Goal: Task Accomplishment & Management: Manage account settings

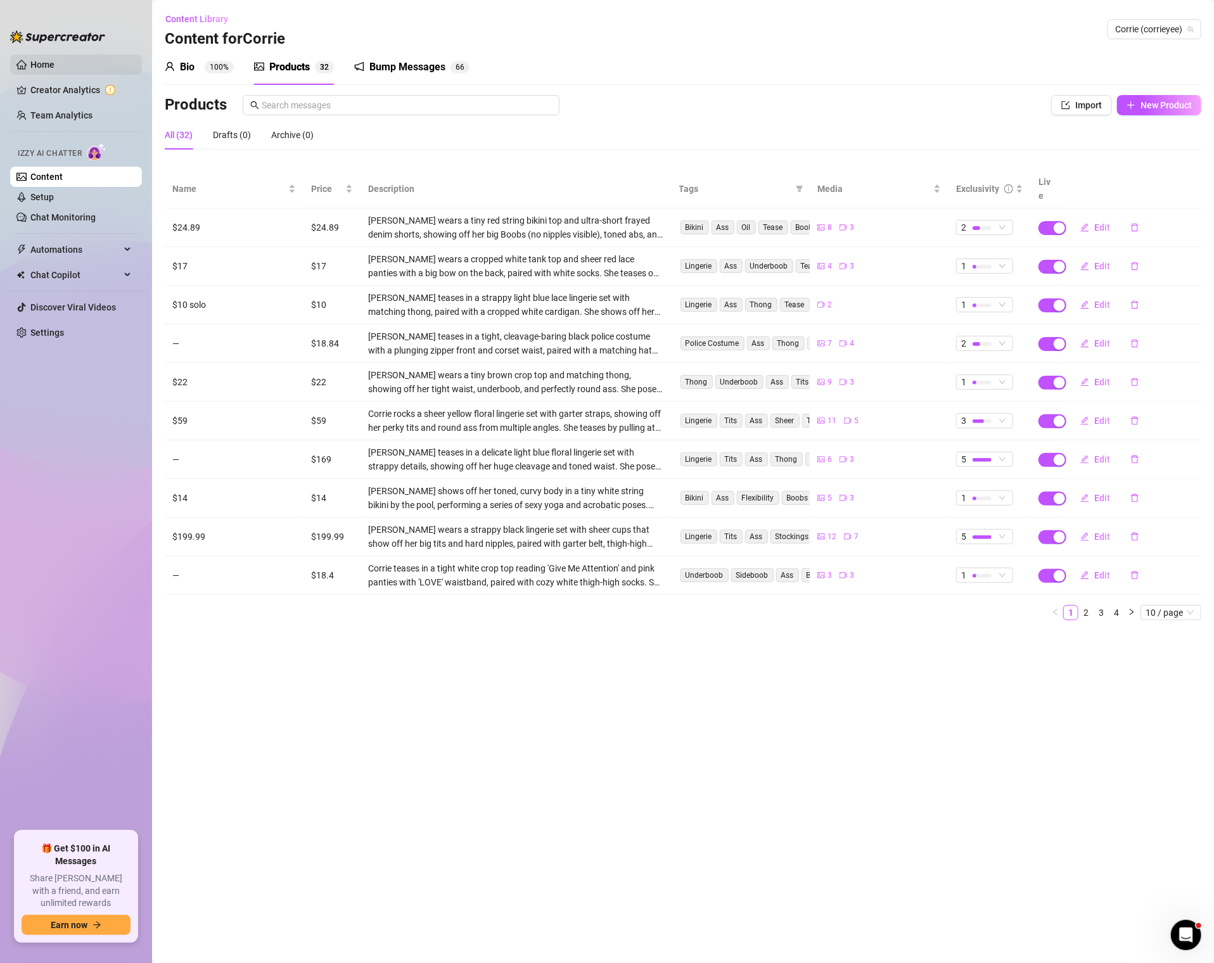
click at [55, 61] on link "Home" at bounding box center [42, 65] width 24 height 10
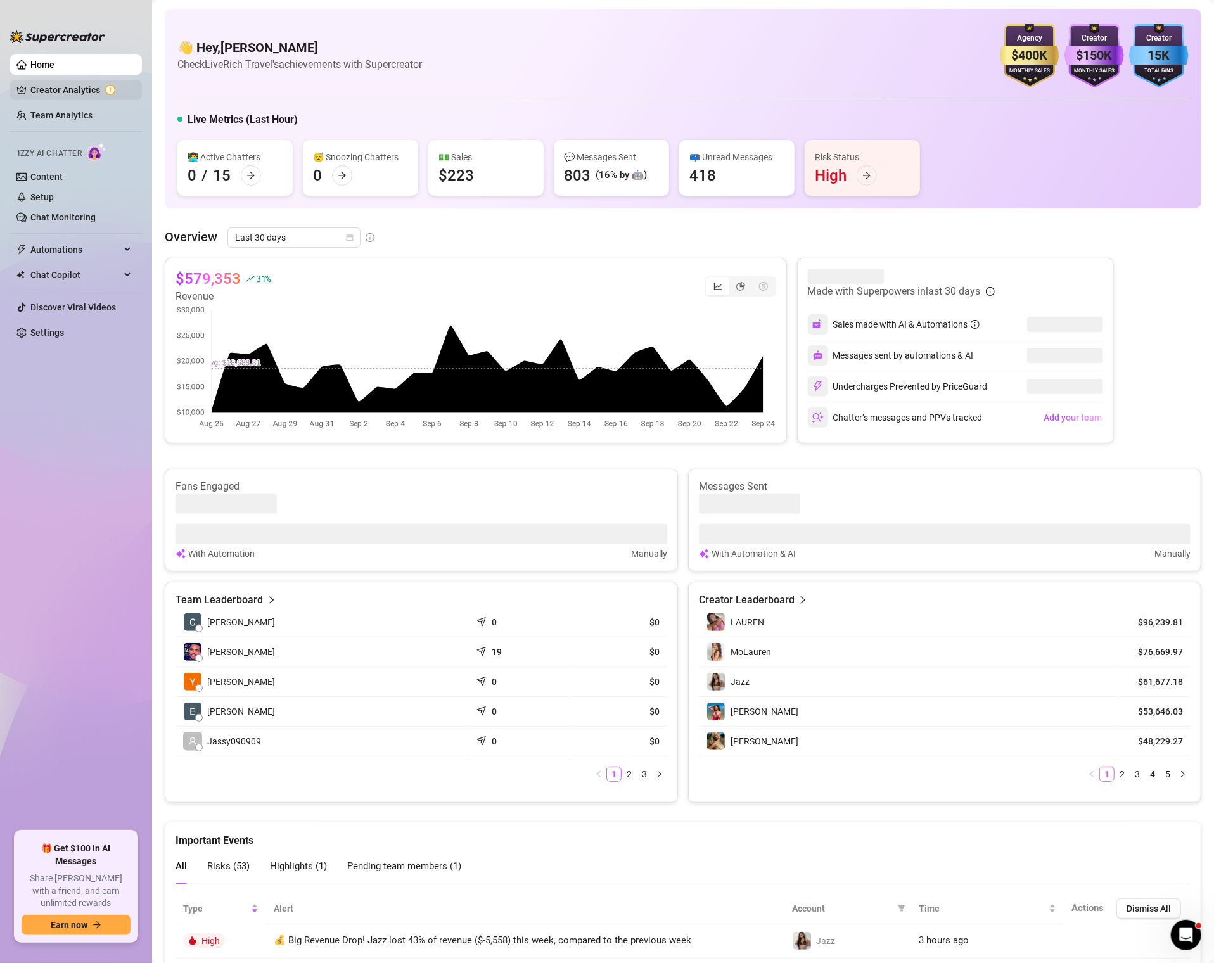
click at [64, 89] on link "Creator Analytics" at bounding box center [80, 90] width 101 height 20
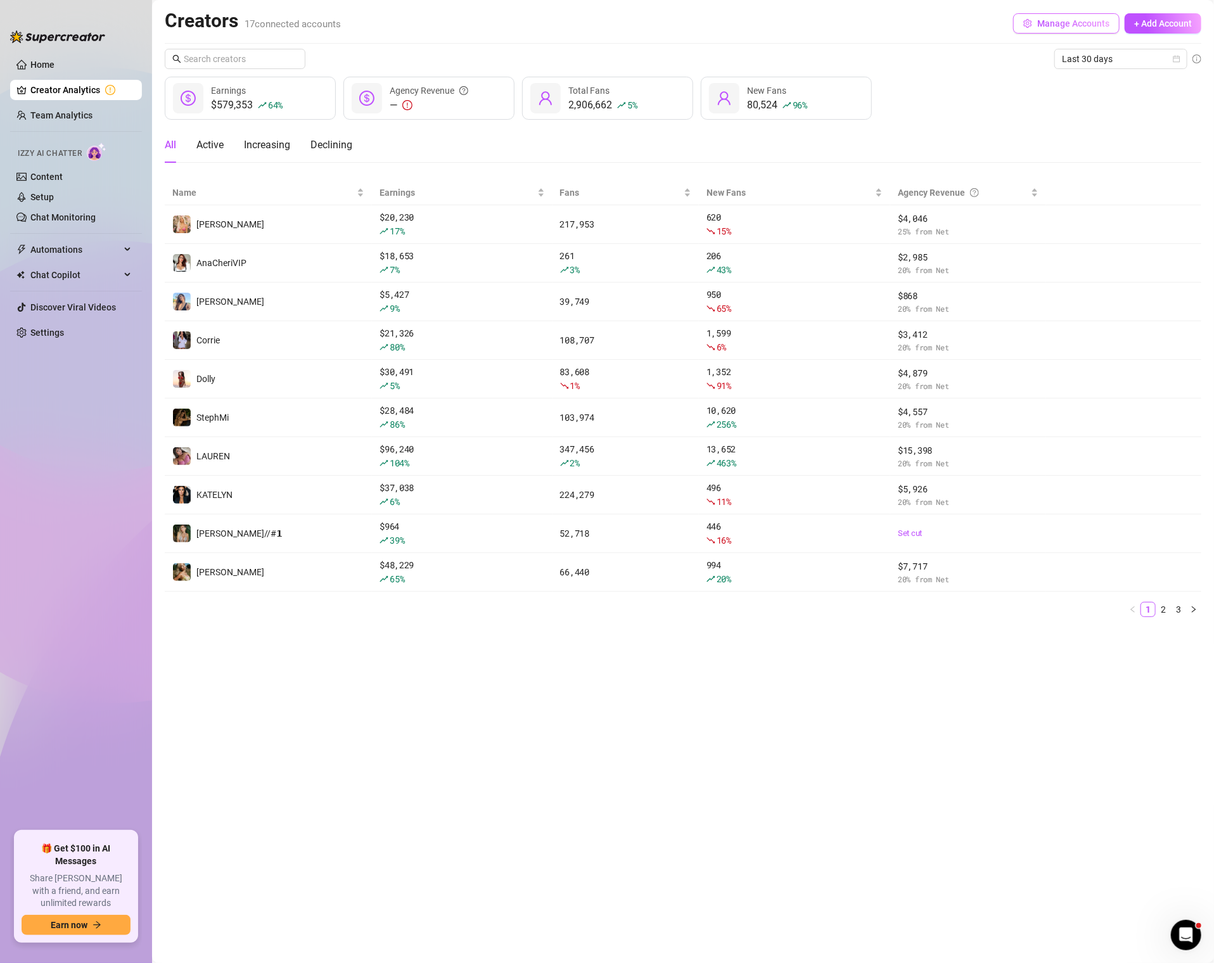
click at [1056, 26] on span "Manage Accounts" at bounding box center [1073, 23] width 72 height 10
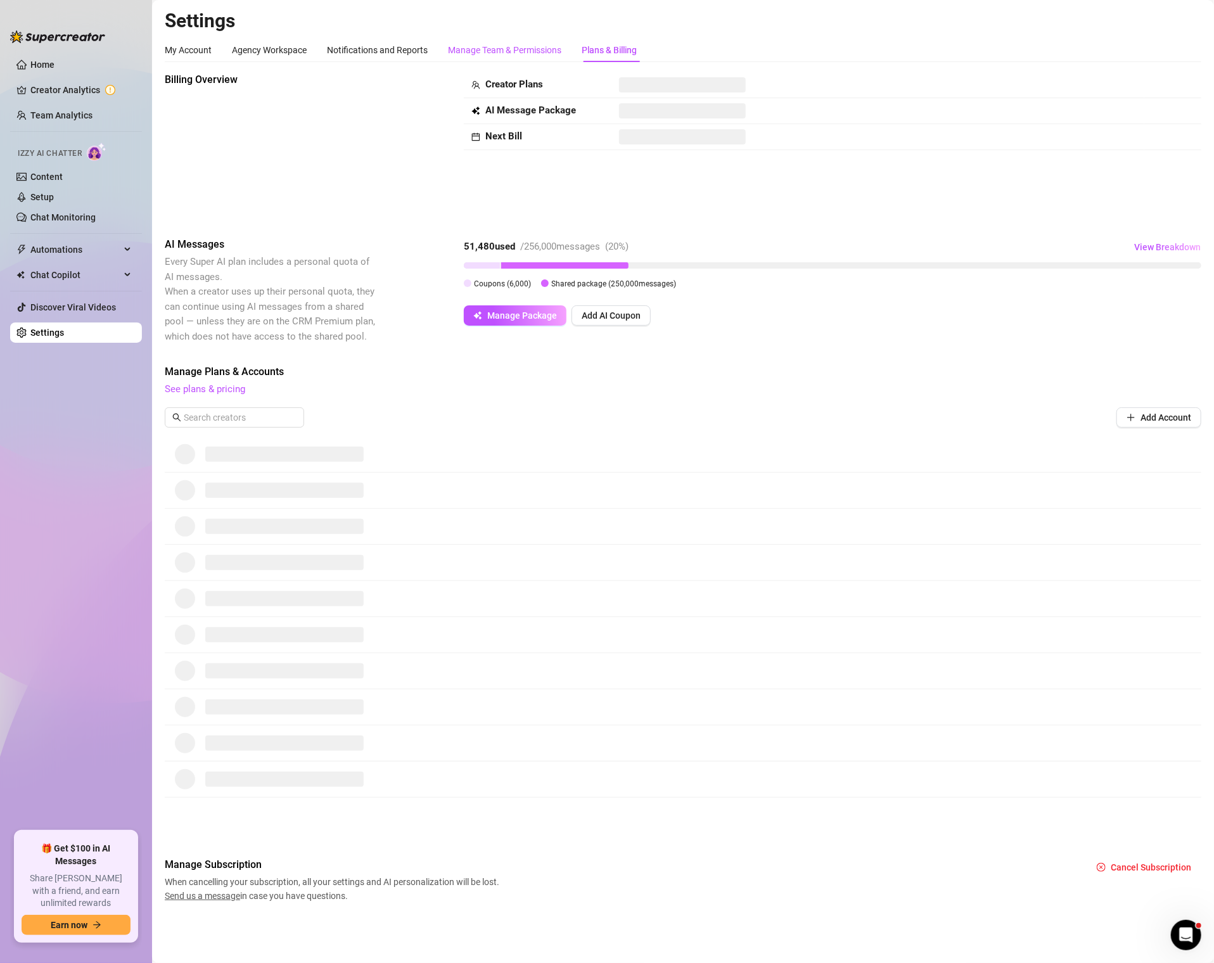
click at [496, 53] on div "Manage Team & Permissions" at bounding box center [504, 50] width 113 height 14
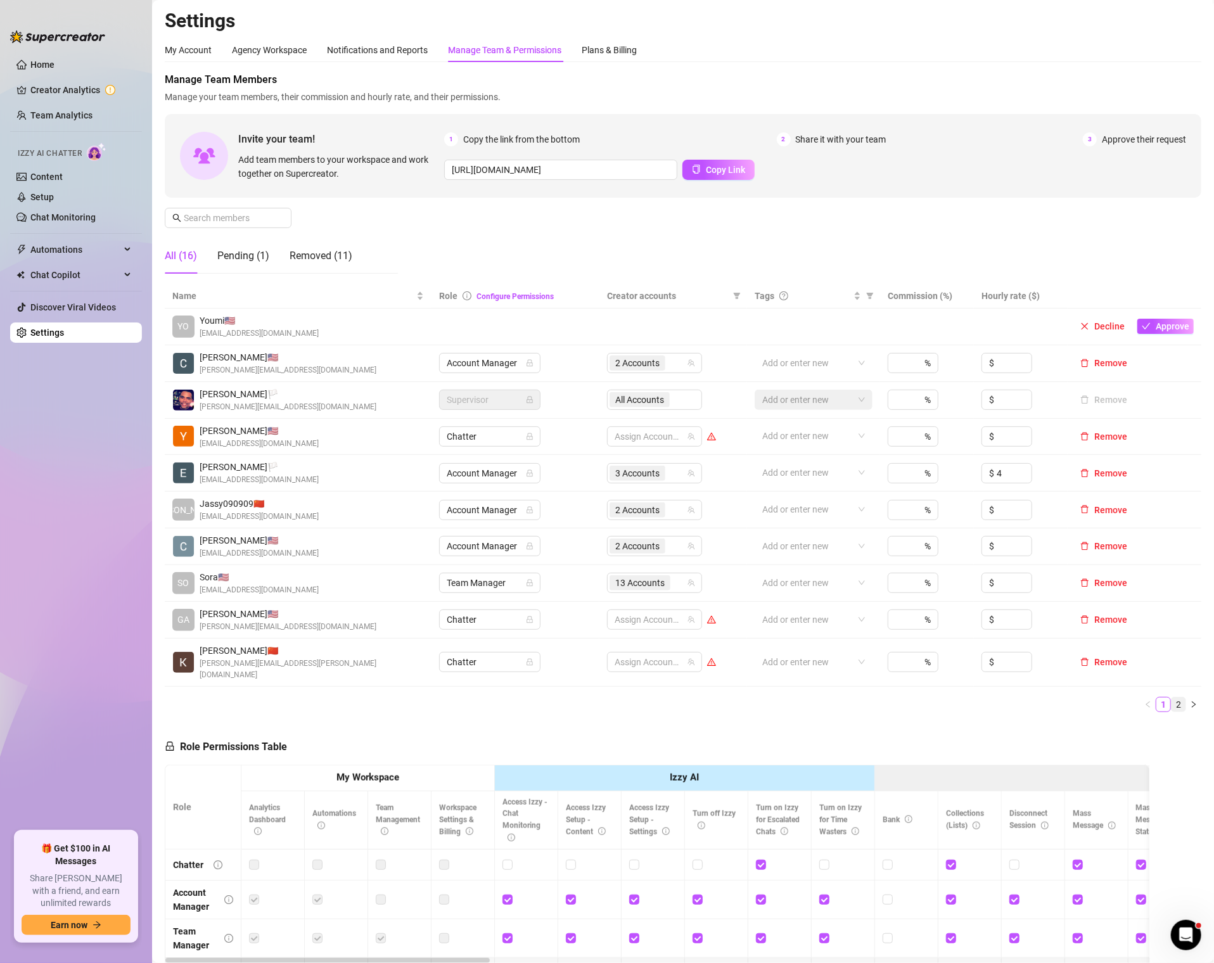
click at [1176, 698] on link "2" at bounding box center [1179, 705] width 14 height 14
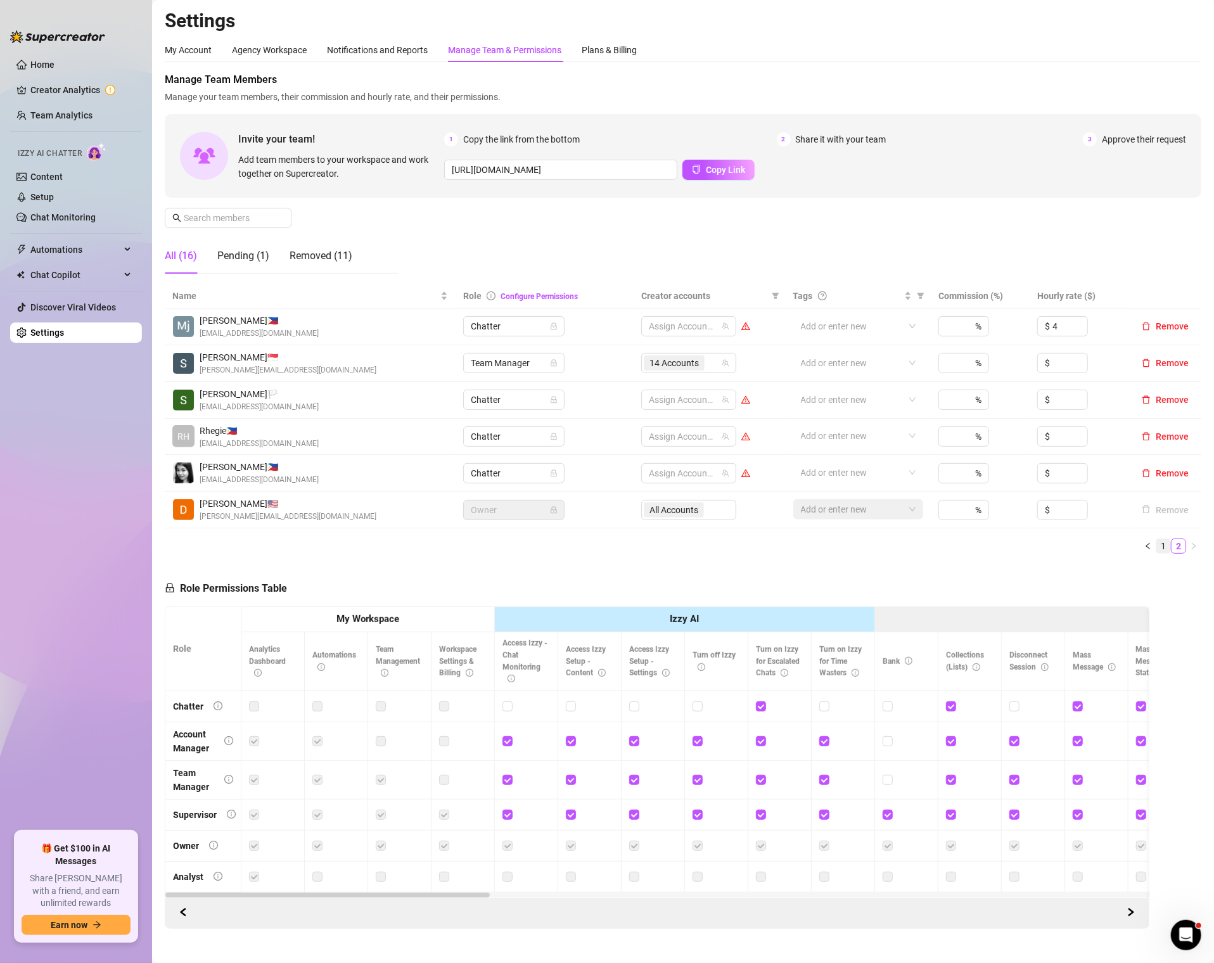
click at [1165, 540] on link "1" at bounding box center [1164, 546] width 14 height 14
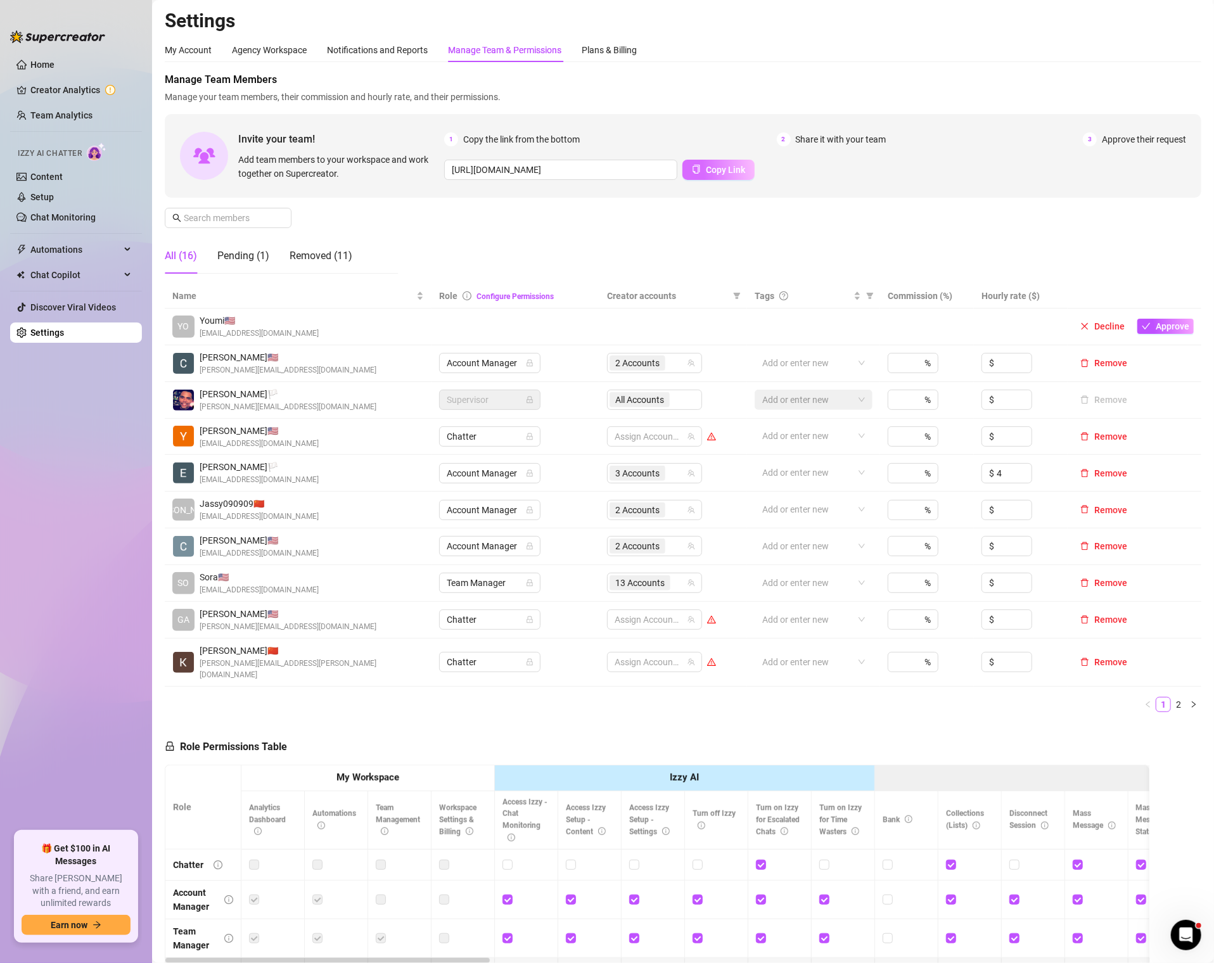
click at [721, 170] on span "Copy Link" at bounding box center [725, 170] width 39 height 10
click at [1107, 509] on span "Remove" at bounding box center [1110, 510] width 33 height 10
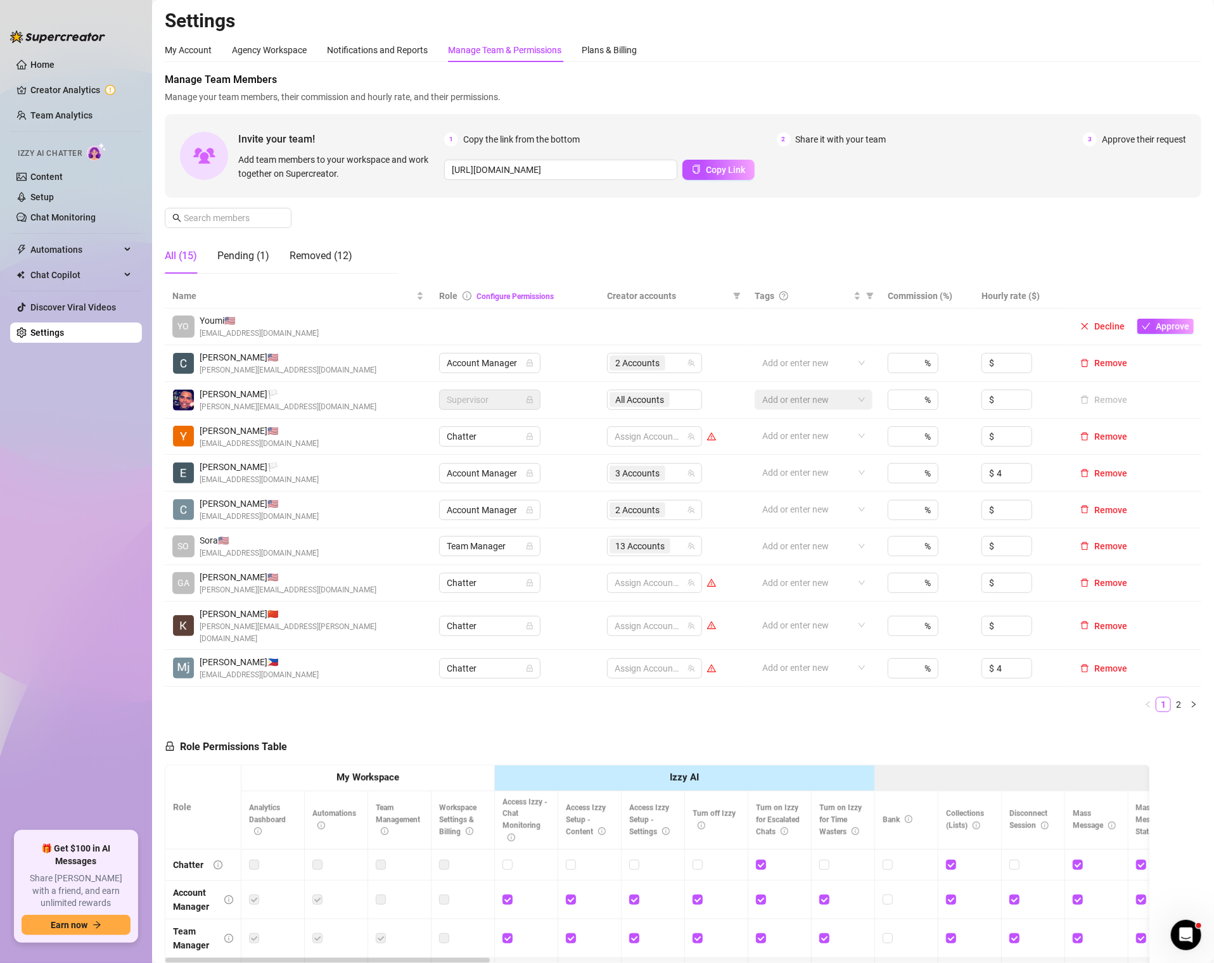
click at [215, 252] on div "All (15) Pending (1) Removed (12)" at bounding box center [259, 255] width 188 height 35
click at [239, 252] on div "Pending (1)" at bounding box center [243, 255] width 52 height 15
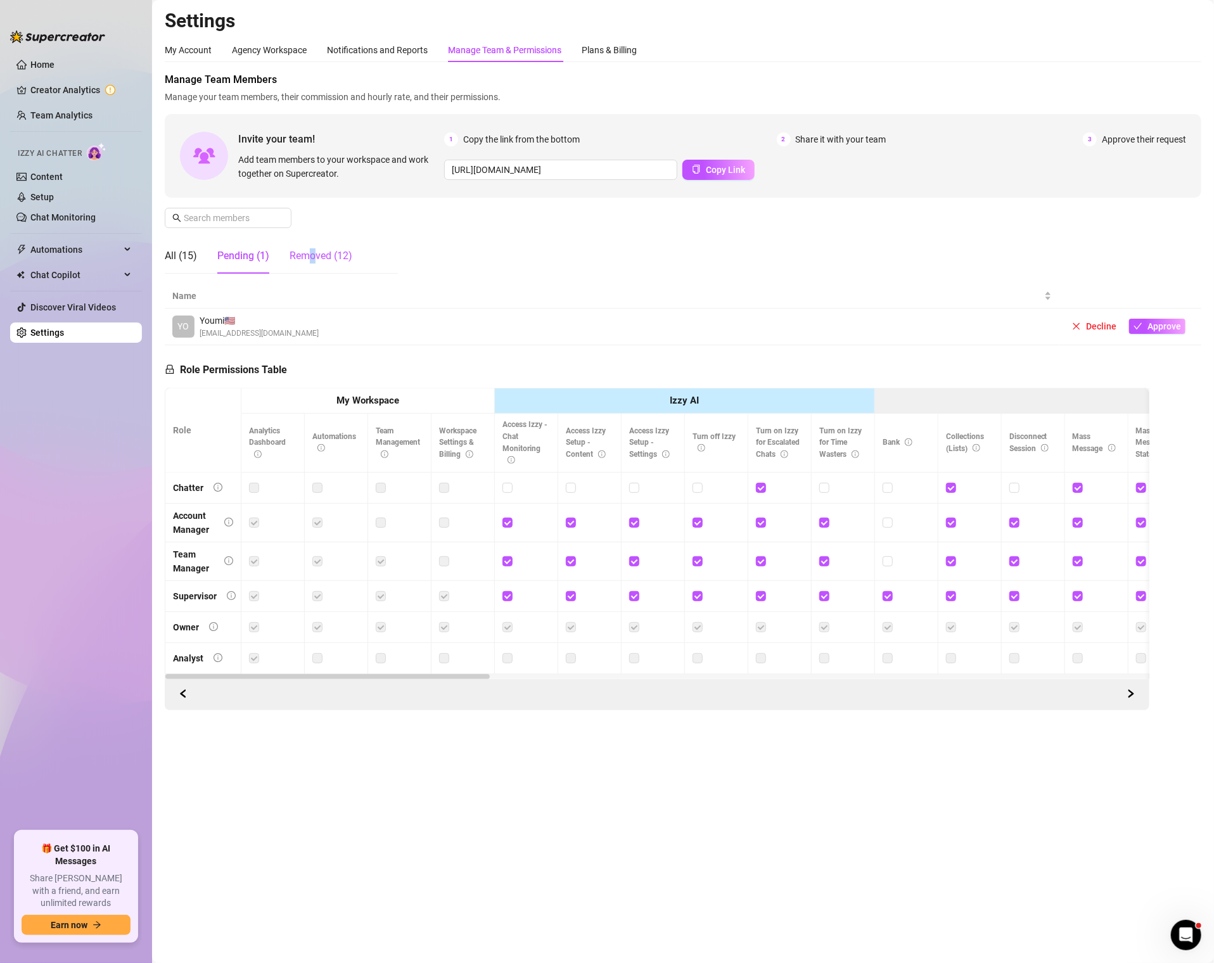
click at [313, 252] on div "Removed (12)" at bounding box center [321, 255] width 63 height 15
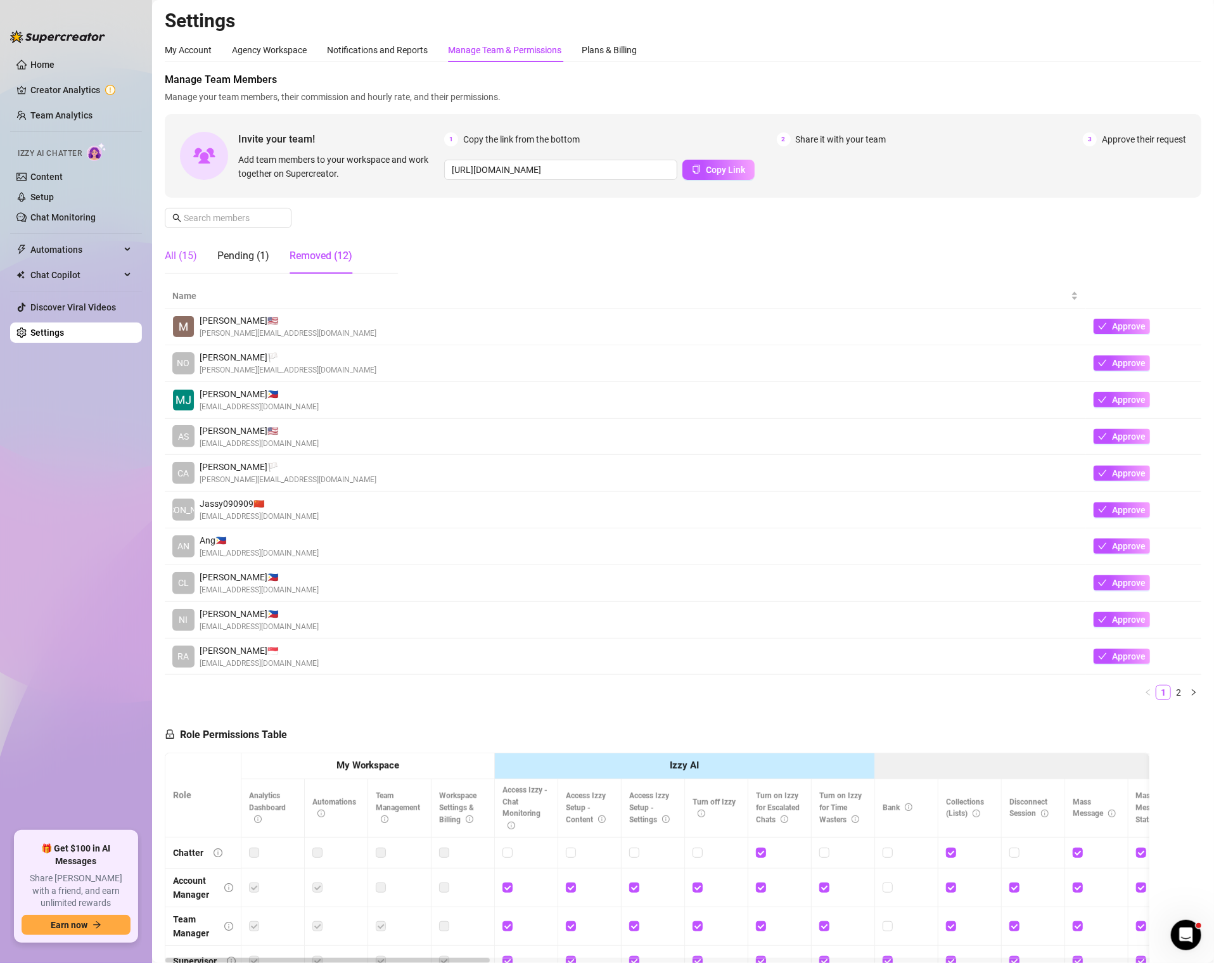
click at [184, 256] on div "All (15)" at bounding box center [181, 255] width 32 height 15
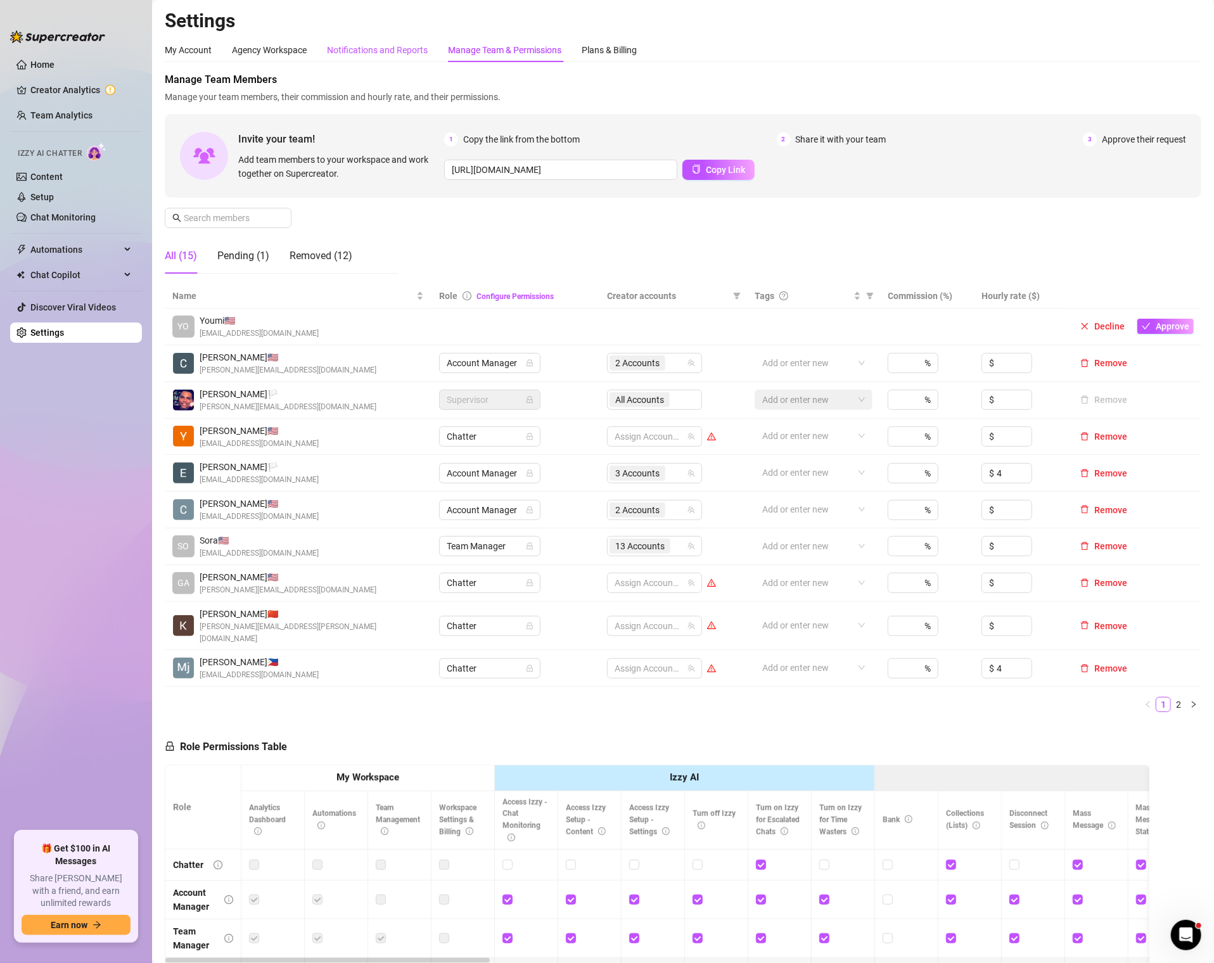
click at [396, 52] on div "Notifications and Reports" at bounding box center [377, 50] width 101 height 14
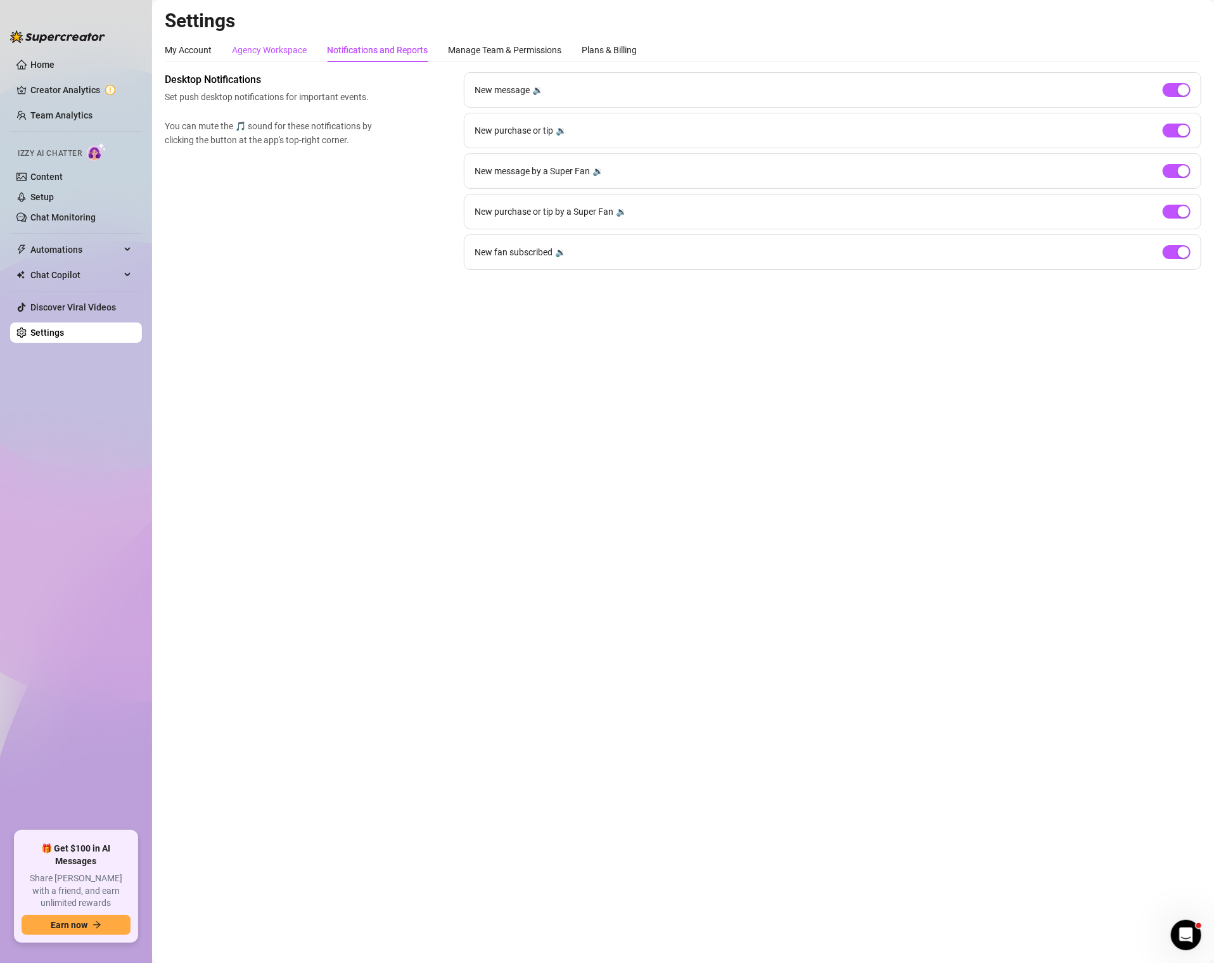
click at [279, 55] on div "Agency Workspace" at bounding box center [269, 50] width 75 height 14
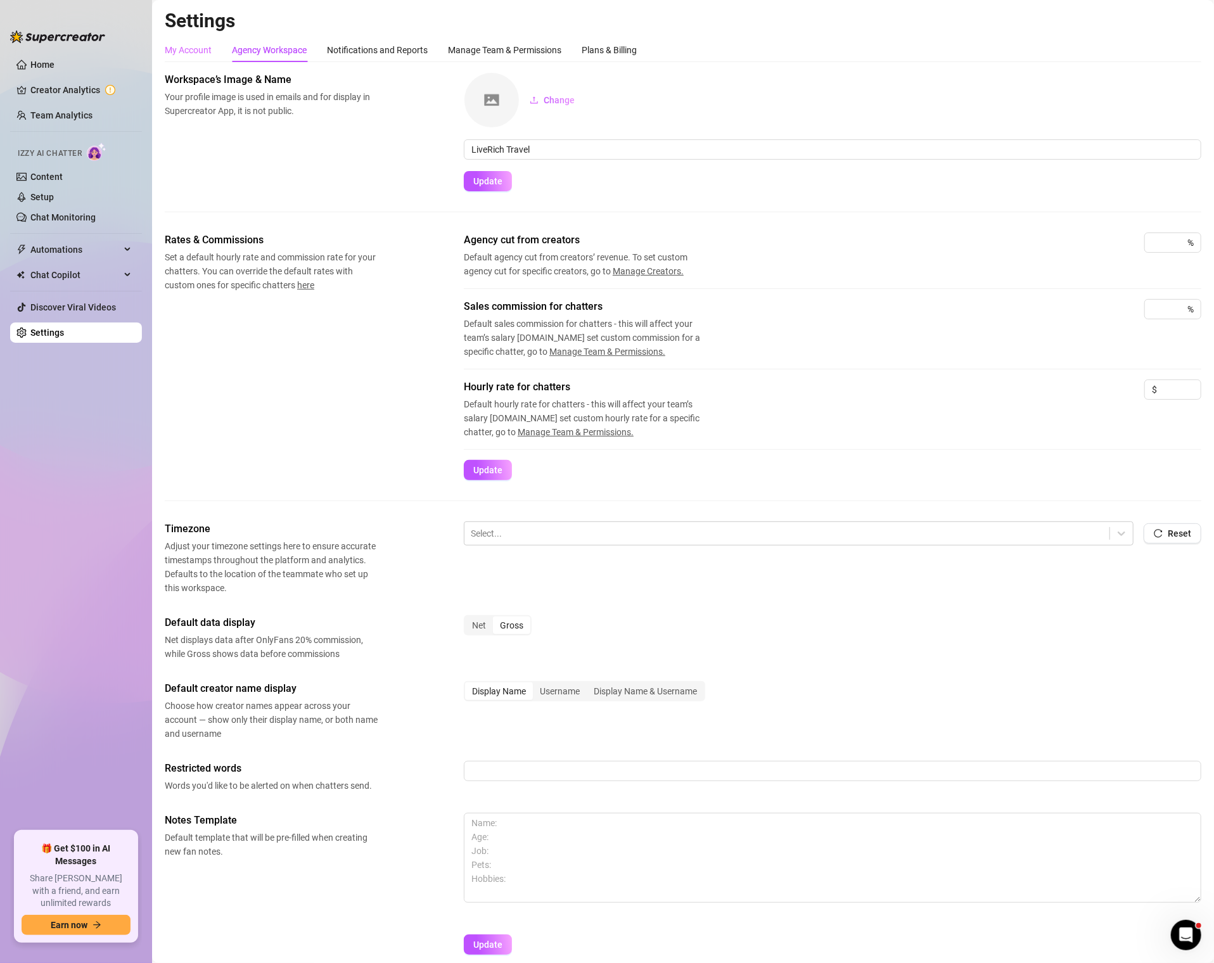
click at [181, 60] on div "My Account" at bounding box center [188, 50] width 47 height 24
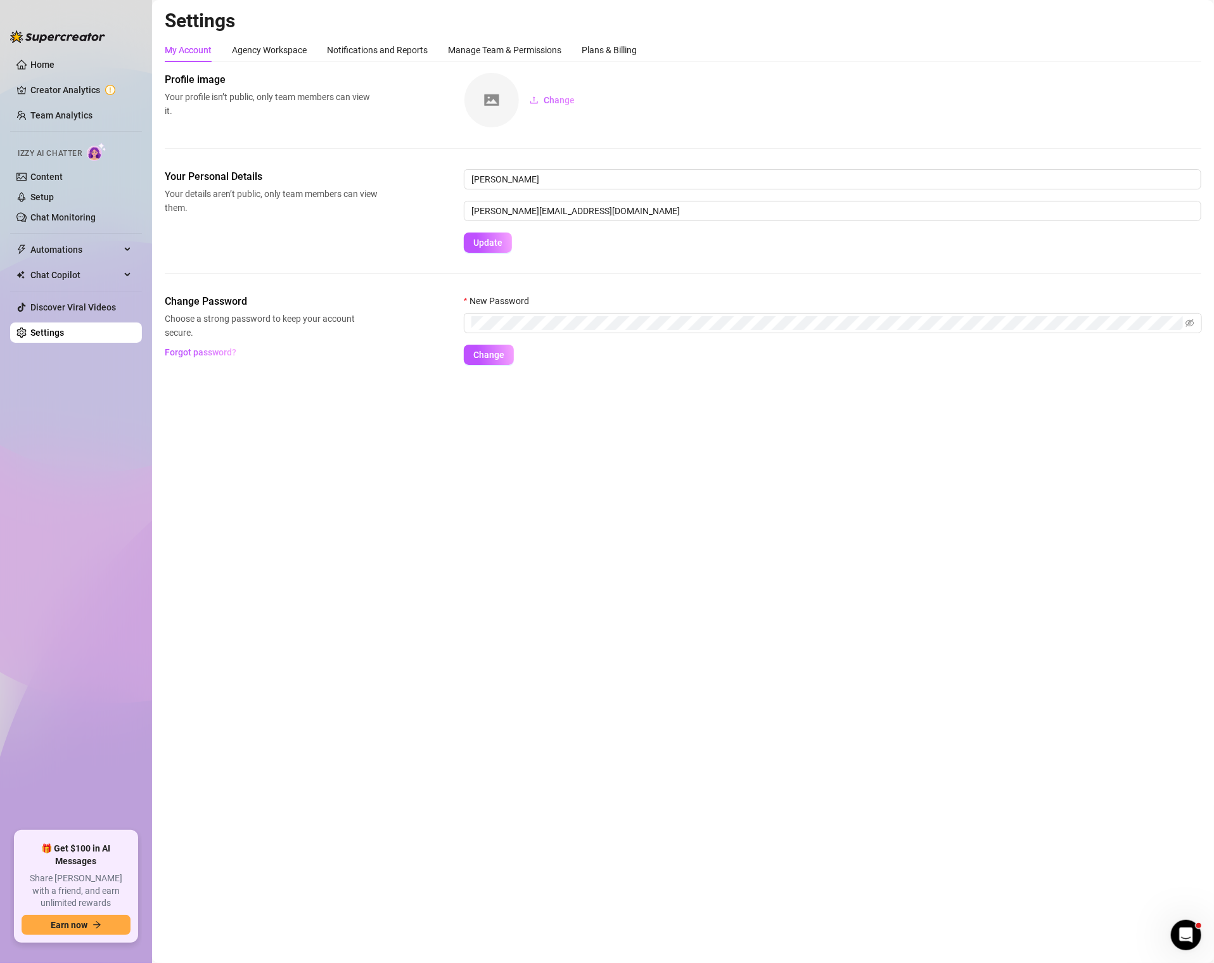
click at [525, 35] on div "Settings My Account Agency Workspace Notifications and Reports Manage Team & Pe…" at bounding box center [683, 194] width 1037 height 371
click at [512, 45] on div "Manage Team & Permissions" at bounding box center [504, 50] width 113 height 14
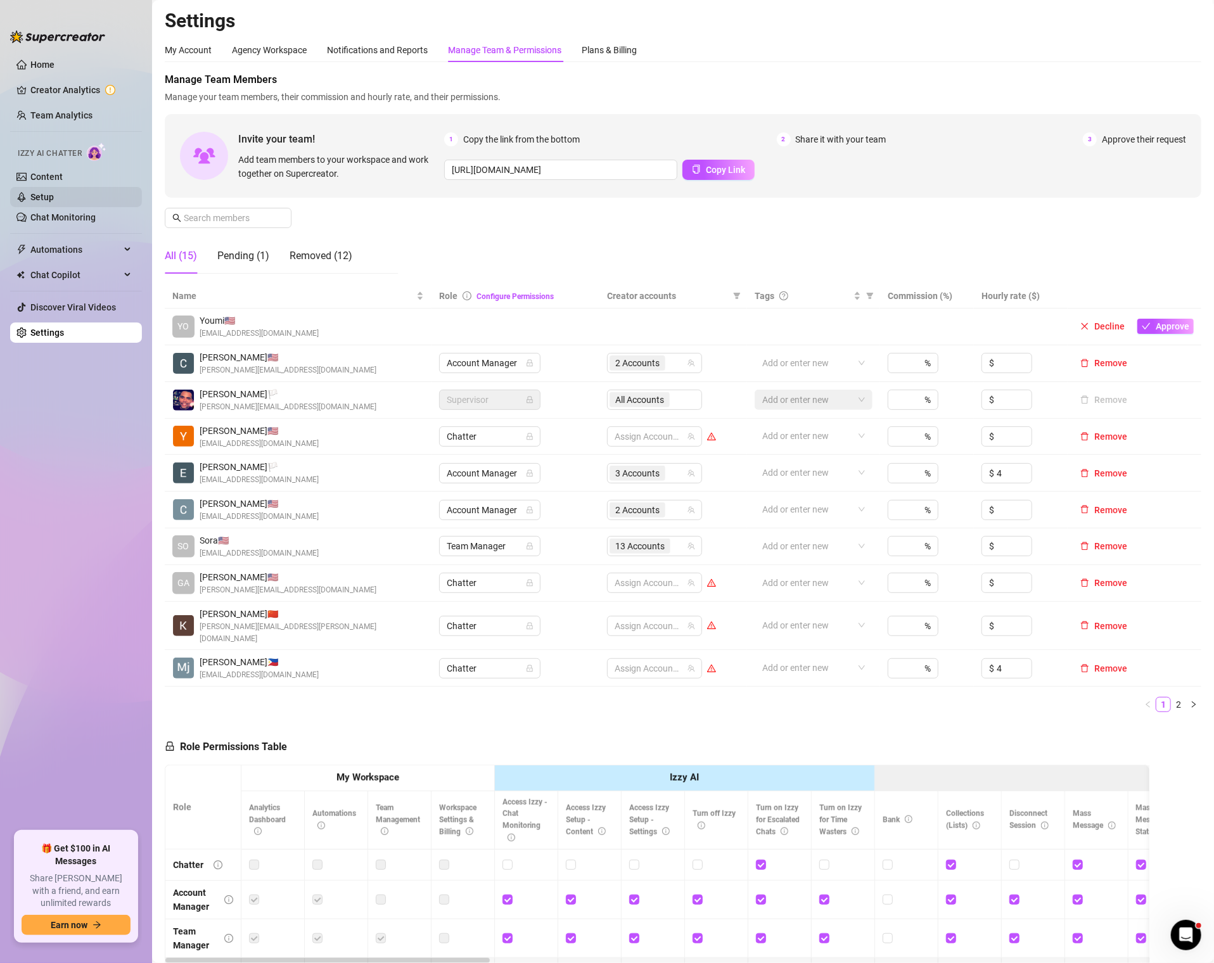
click at [41, 202] on link "Setup" at bounding box center [41, 197] width 23 height 10
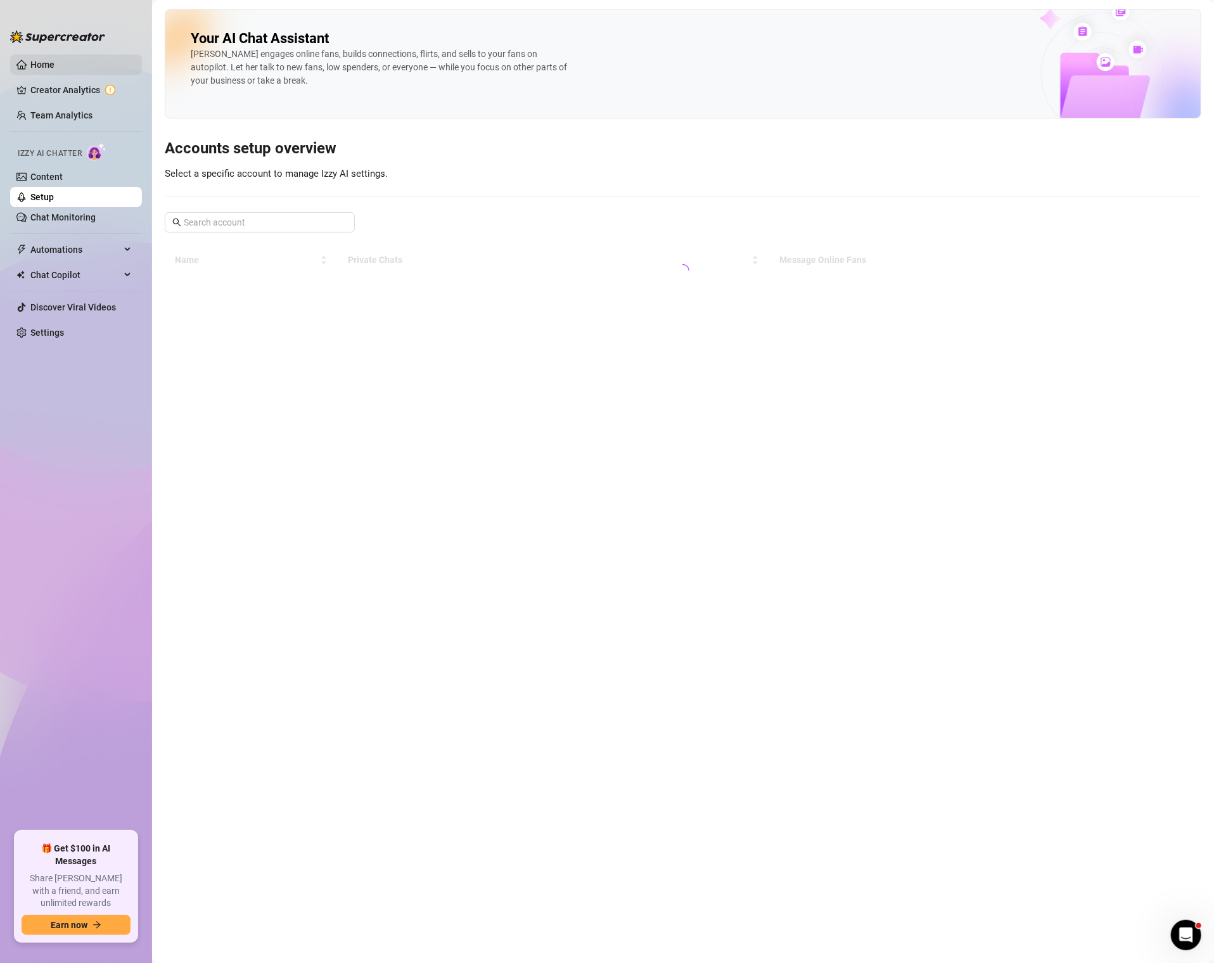
click at [38, 60] on link "Home" at bounding box center [42, 65] width 24 height 10
